Goal: Task Accomplishment & Management: Use online tool/utility

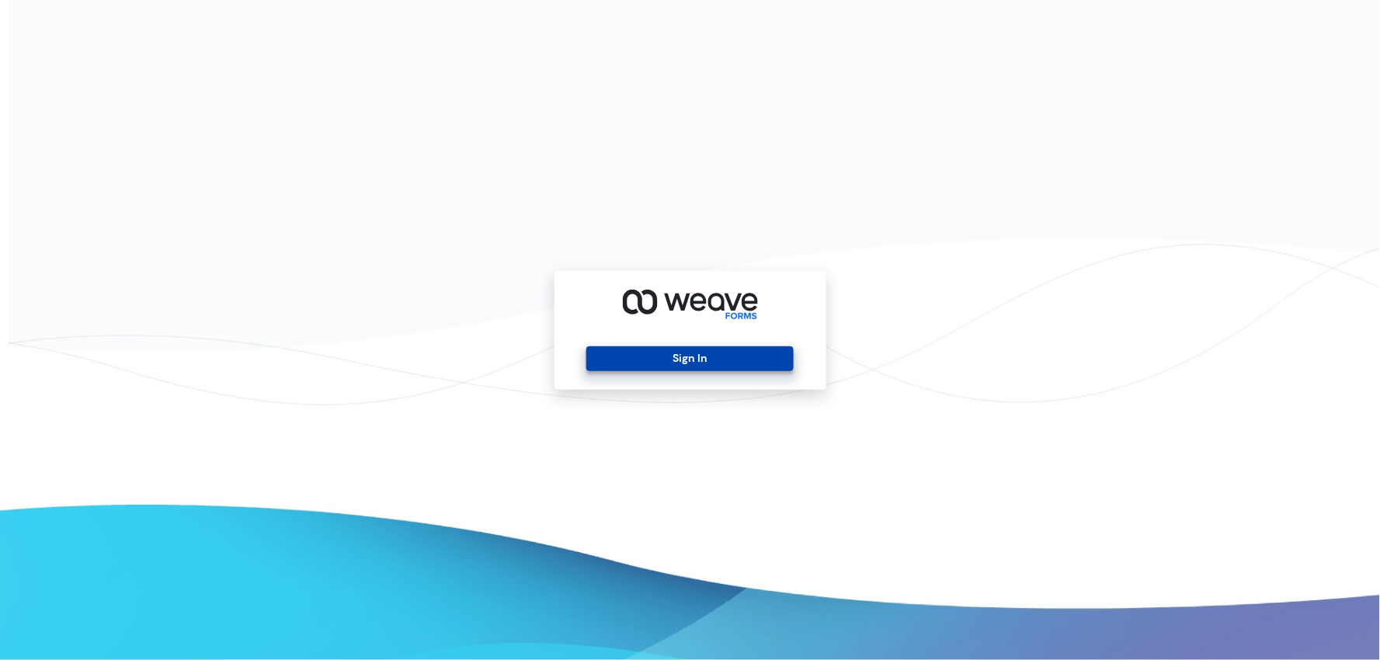
click at [754, 365] on button "Sign In" at bounding box center [689, 358] width 207 height 25
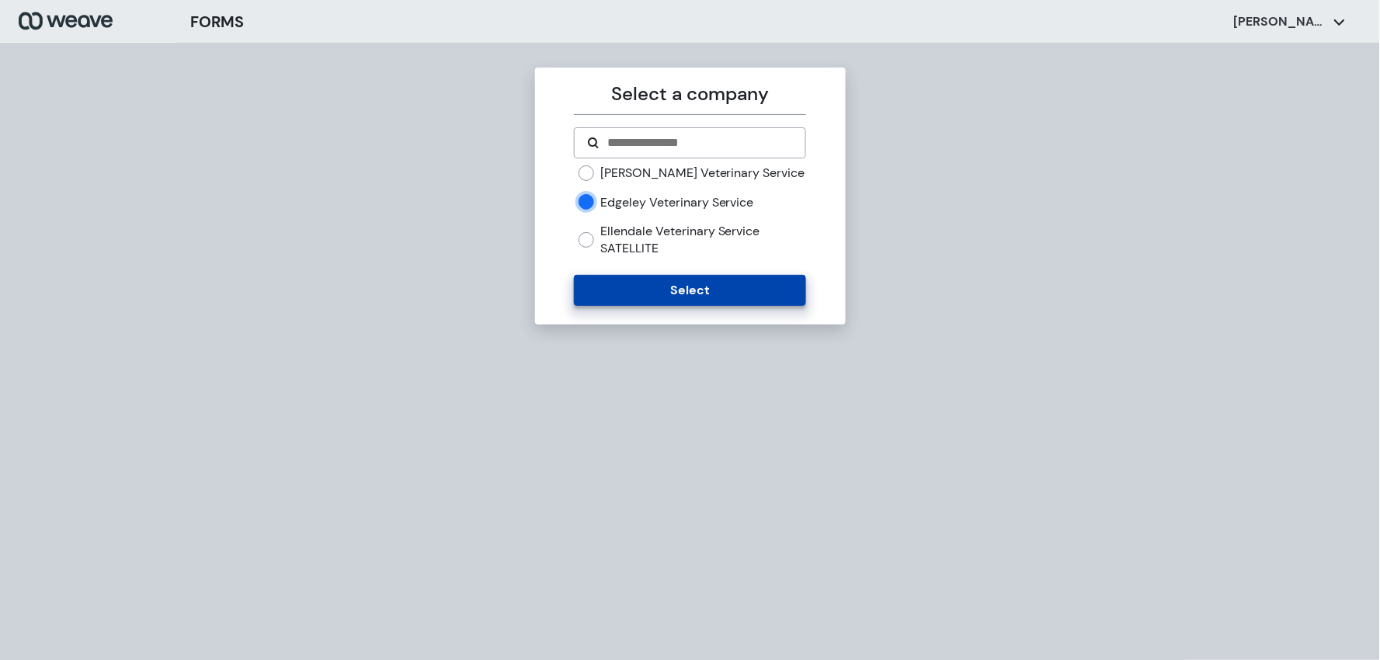
click at [621, 292] on button "Select" at bounding box center [690, 290] width 232 height 31
